Goal: Task Accomplishment & Management: Manage account settings

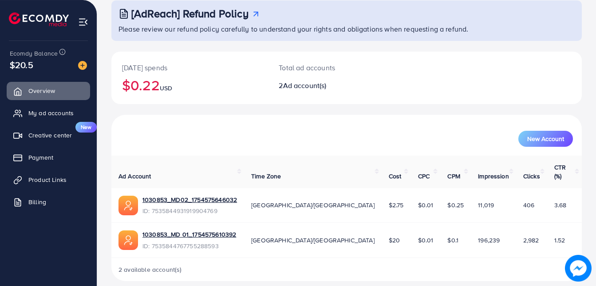
scroll to position [55, 0]
click at [57, 118] on link "My ad accounts" at bounding box center [48, 113] width 83 height 18
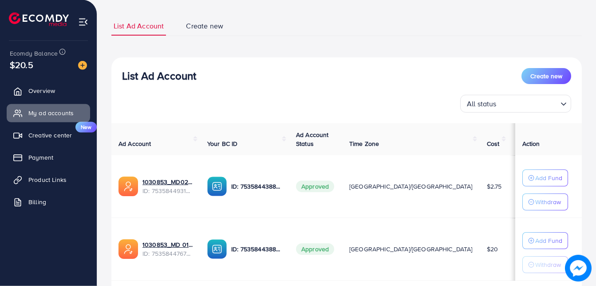
scroll to position [91, 0]
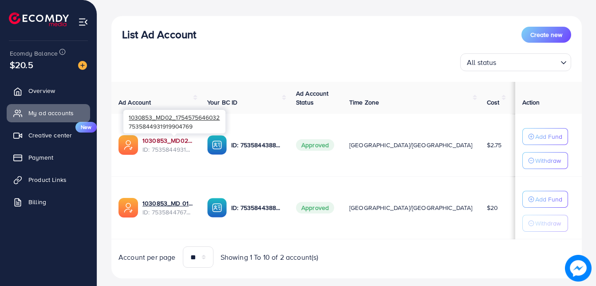
click at [183, 141] on link "1030853_MD02_1754575646032" at bounding box center [168, 140] width 51 height 9
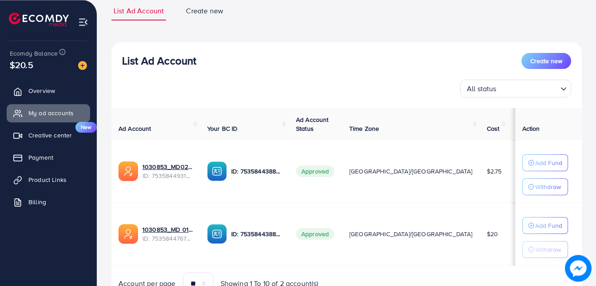
scroll to position [91, 0]
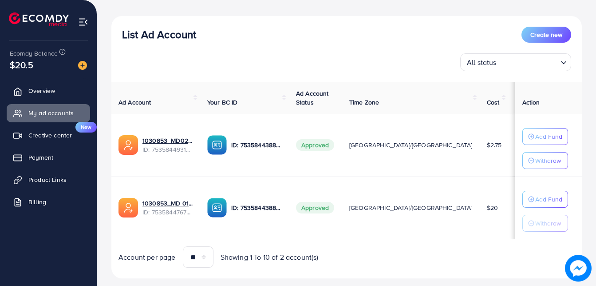
click at [334, 207] on span "Approved" at bounding box center [315, 208] width 38 height 12
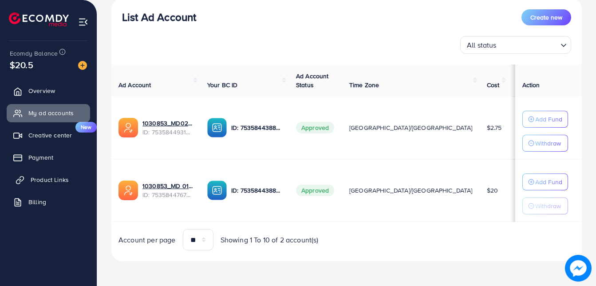
click at [45, 178] on span "Product Links" at bounding box center [50, 179] width 38 height 9
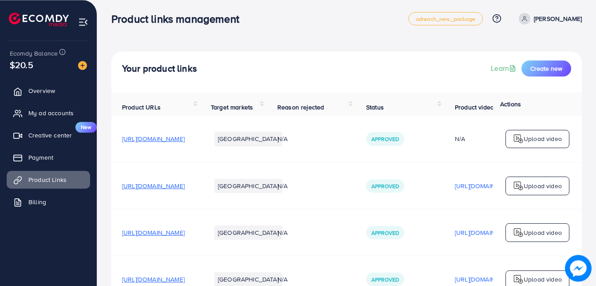
scroll to position [91, 0]
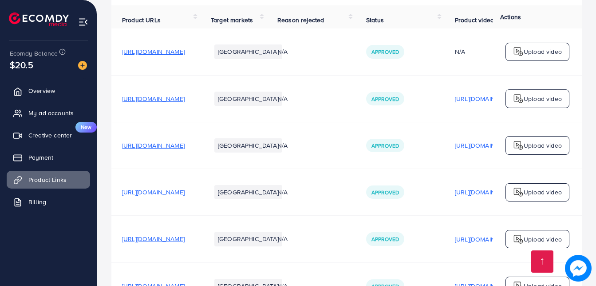
click at [185, 149] on span "https://mdclothing.pk/product/md-korean-style-long-koti-maxi-2-piece/" at bounding box center [153, 145] width 63 height 9
